Goal: Transaction & Acquisition: Purchase product/service

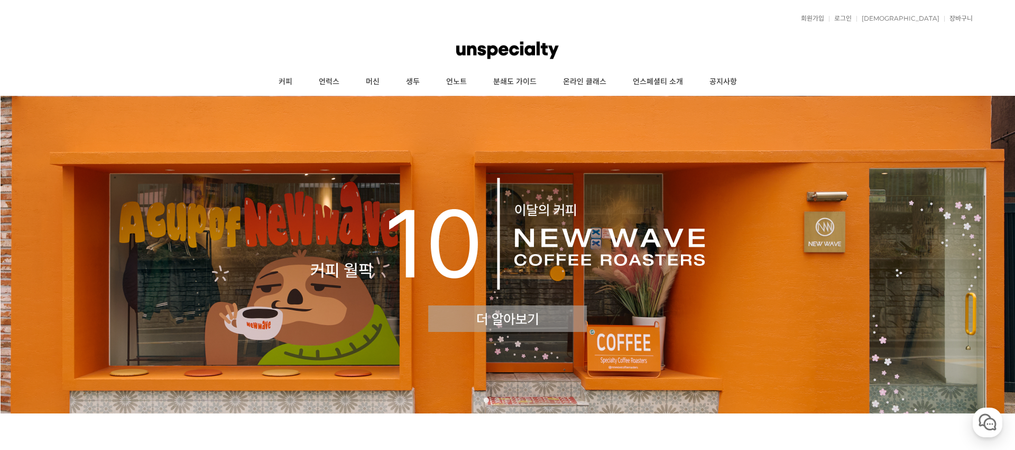
click at [852, 19] on link "로그인" at bounding box center [840, 18] width 23 height 6
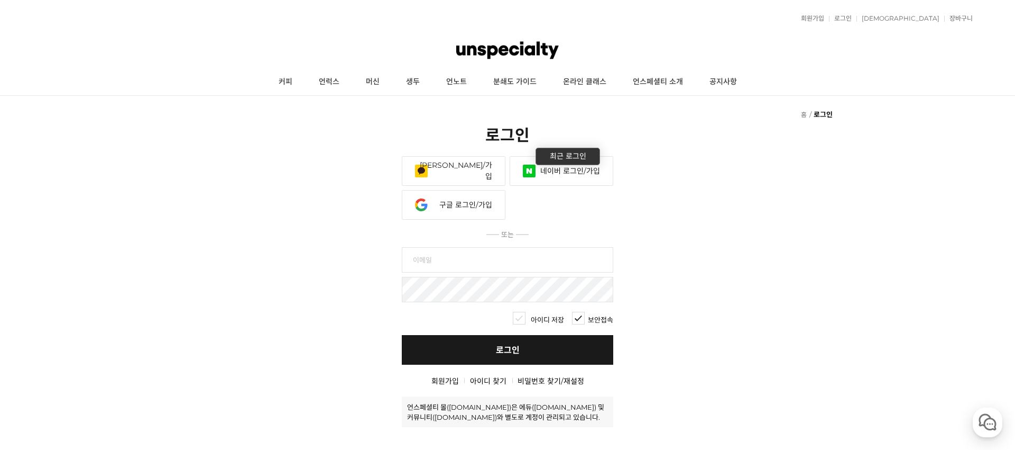
click at [550, 174] on link "네이버 로그인/가입" at bounding box center [562, 171] width 104 height 30
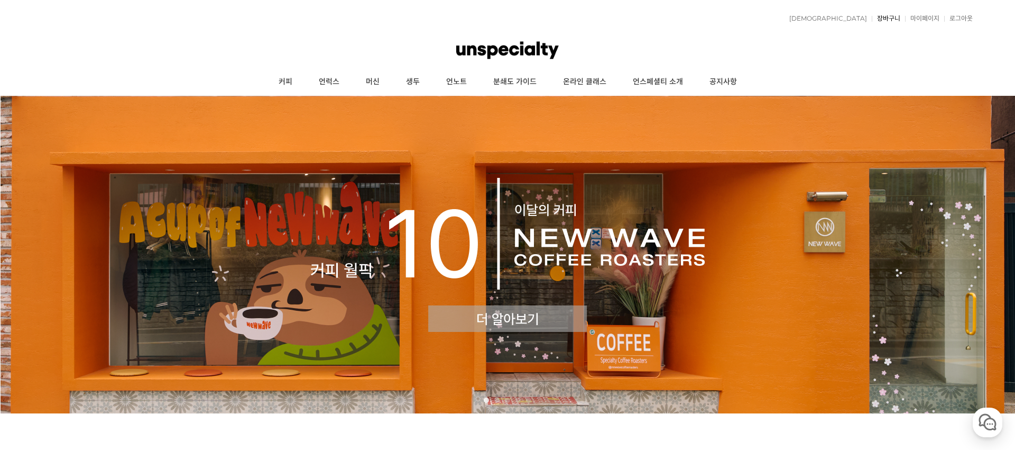
click at [893, 17] on link "장바구니" at bounding box center [886, 18] width 29 height 6
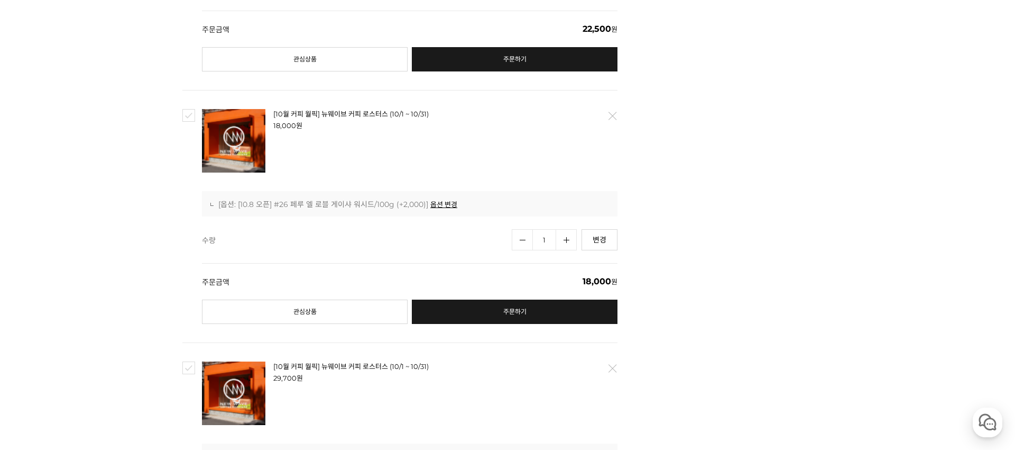
scroll to position [774, 0]
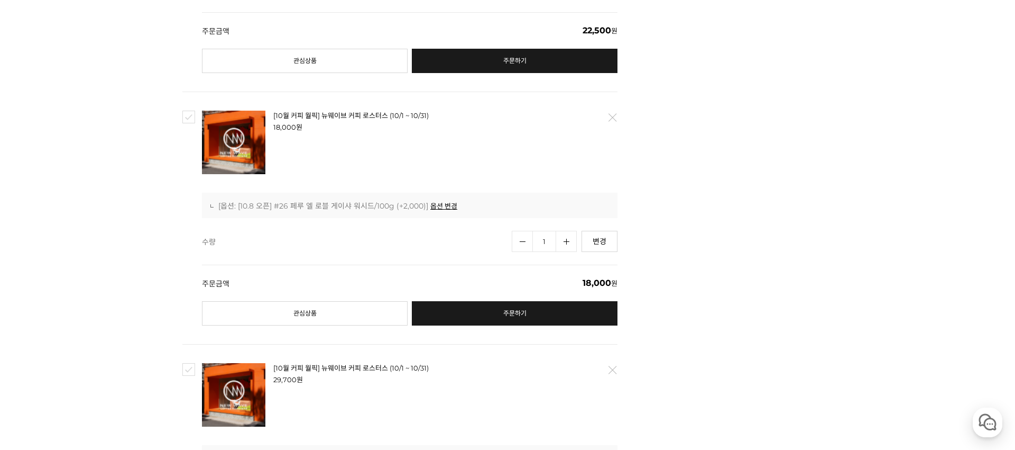
click at [618, 106] on link "삭제" at bounding box center [612, 117] width 22 height 22
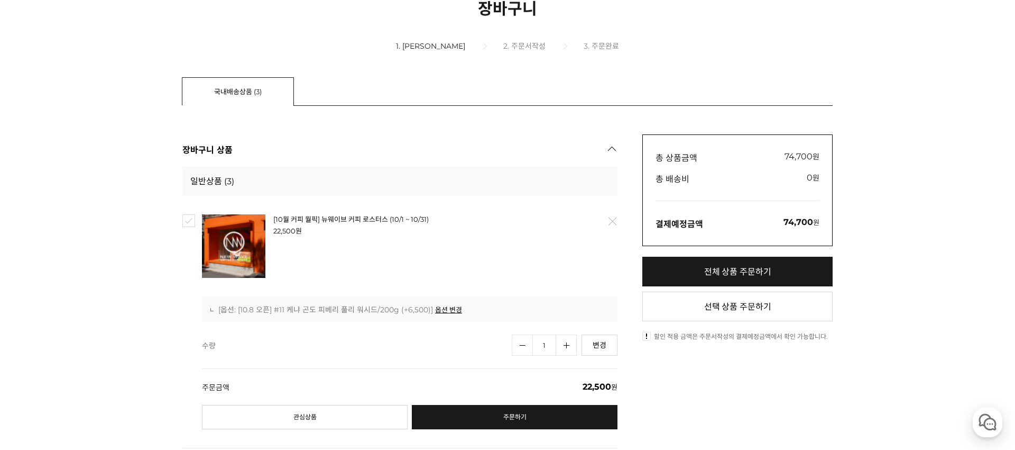
scroll to position [189, 0]
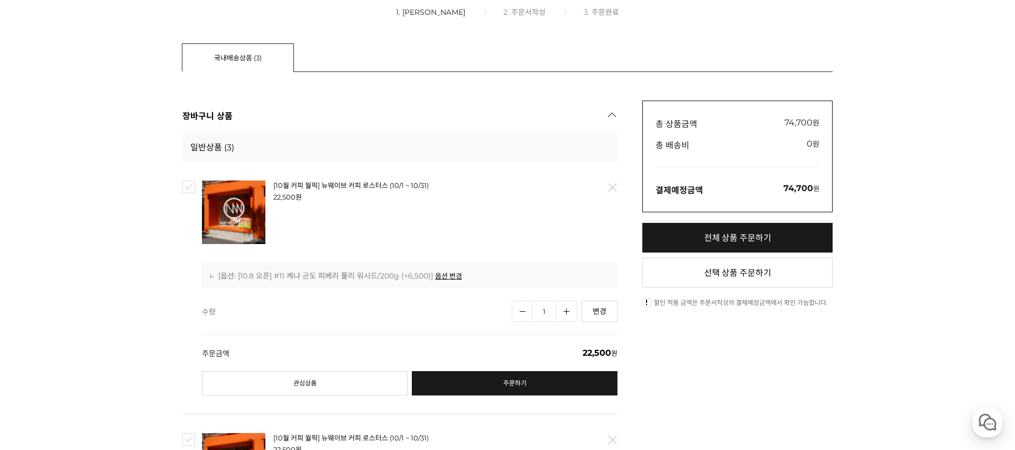
click at [766, 237] on link "전체 상품 주문하기" at bounding box center [738, 238] width 190 height 30
checkbox input "true"
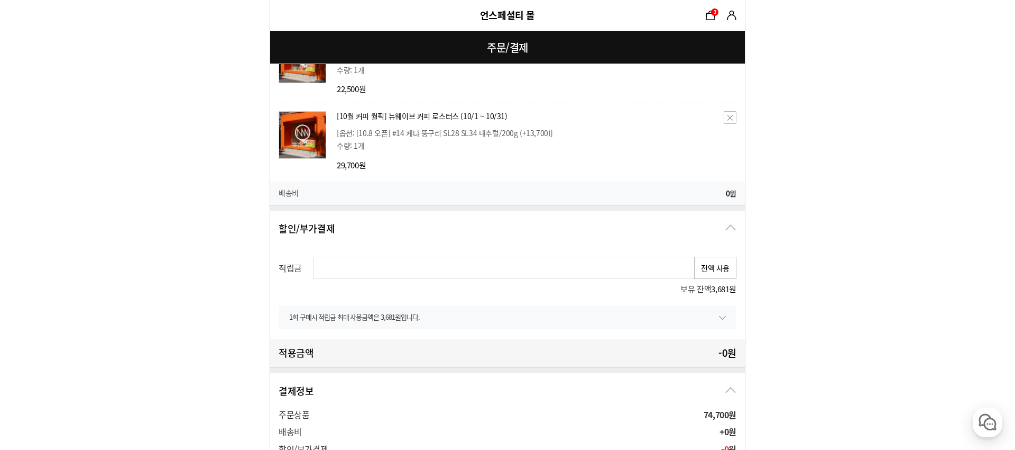
scroll to position [343, 0]
click at [668, 276] on input "text" at bounding box center [505, 267] width 382 height 22
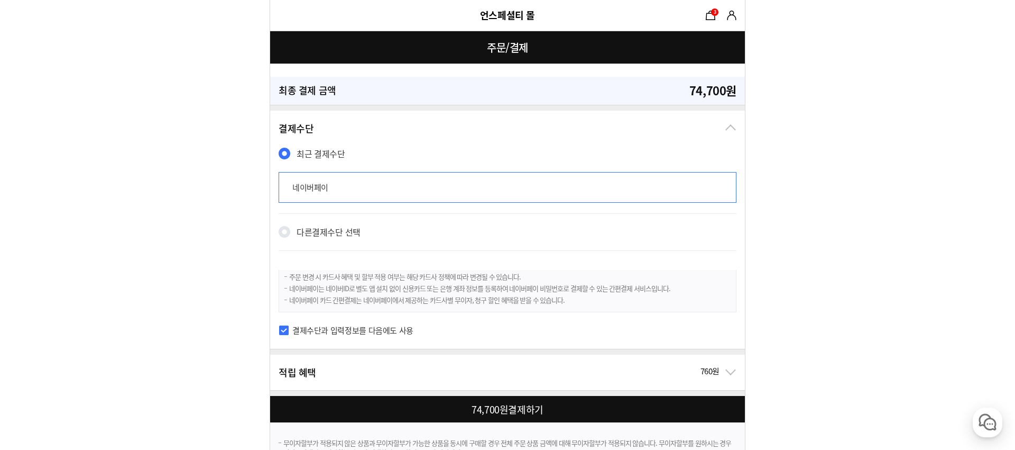
scroll to position [733, 0]
type input "0"
click at [482, 411] on div at bounding box center [509, 408] width 479 height 26
checkbox input "true"
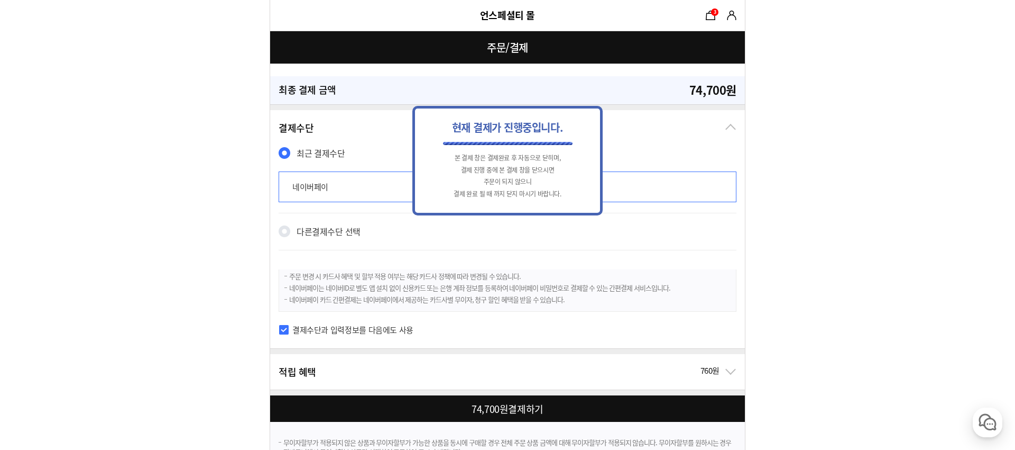
scroll to position [0, 0]
